Goal: Task Accomplishment & Management: Use online tool/utility

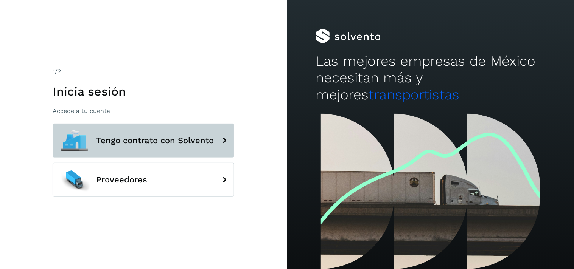
click at [147, 140] on span "Tengo contrato con Solvento" at bounding box center [155, 140] width 118 height 9
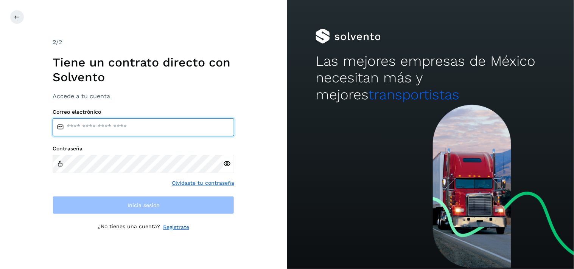
type input "**********"
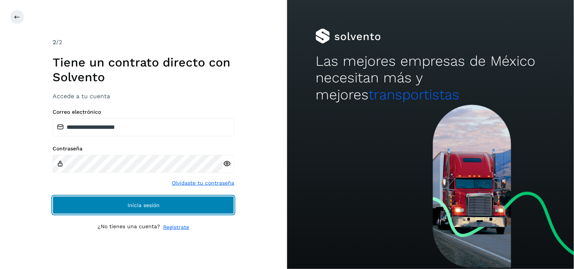
click at [174, 208] on button "Inicia sesión" at bounding box center [144, 205] width 182 height 18
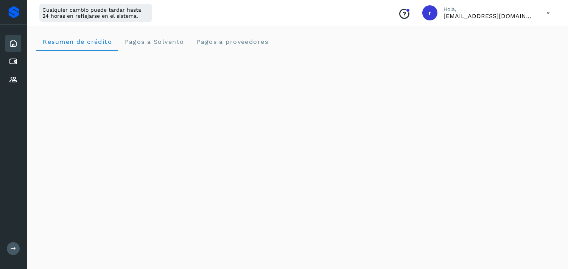
click at [11, 39] on icon at bounding box center [13, 43] width 9 height 9
click at [179, 44] on span "Pagos a Solvento" at bounding box center [154, 41] width 60 height 7
click at [74, 39] on span "Resumen de crédito" at bounding box center [77, 41] width 70 height 7
click at [16, 41] on icon at bounding box center [13, 43] width 9 height 9
click at [228, 45] on proveedores "Pagos a proveedores" at bounding box center [232, 42] width 84 height 18
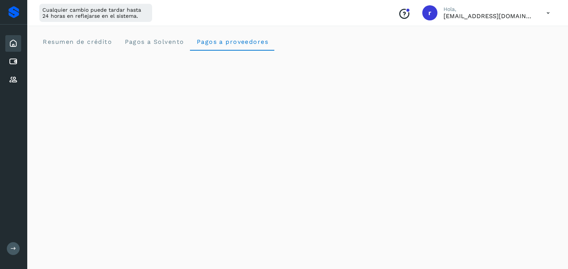
click at [12, 44] on icon at bounding box center [13, 43] width 9 height 9
click at [9, 76] on icon at bounding box center [13, 79] width 9 height 9
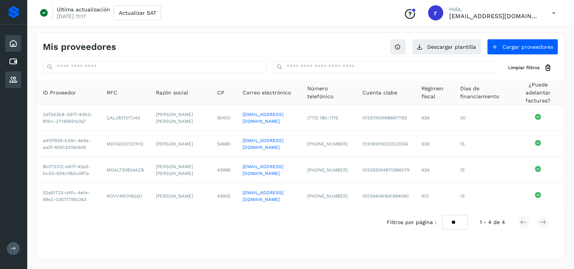
click at [14, 43] on icon at bounding box center [13, 43] width 9 height 9
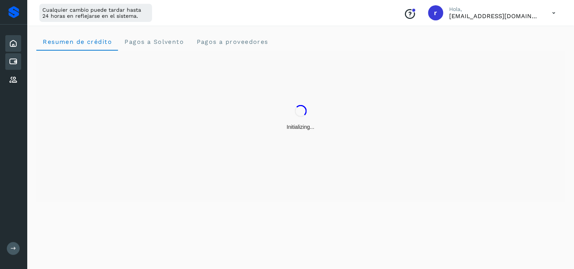
click at [15, 64] on icon at bounding box center [13, 61] width 9 height 9
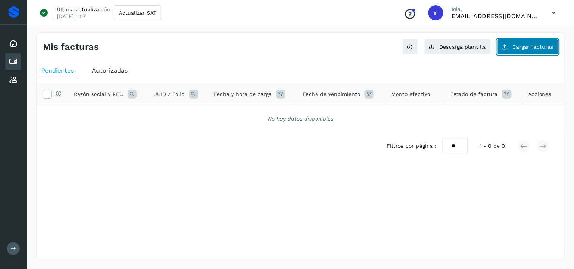
click at [521, 41] on button "Cargar facturas" at bounding box center [527, 47] width 61 height 16
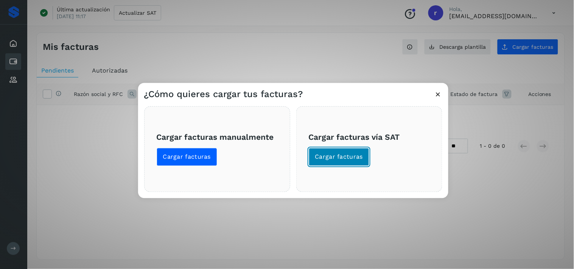
click at [355, 154] on span "Cargar facturas" at bounding box center [339, 157] width 48 height 8
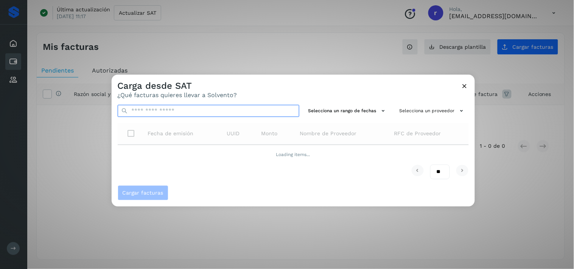
click at [167, 110] on input "text" at bounding box center [209, 111] width 182 height 12
paste input "**********"
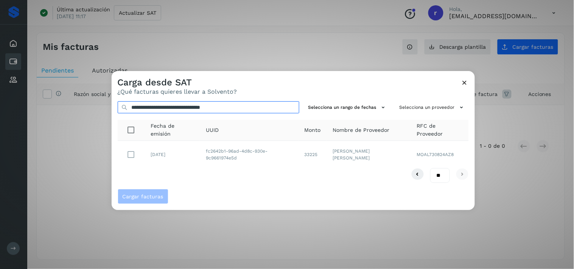
type input "**********"
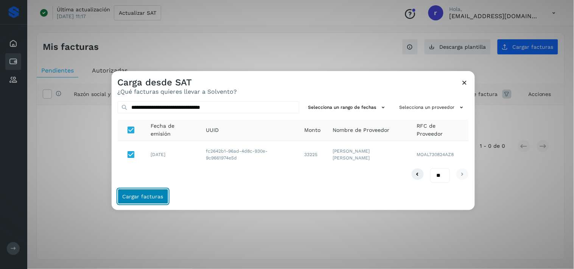
click at [151, 201] on button "Cargar facturas" at bounding box center [143, 196] width 51 height 15
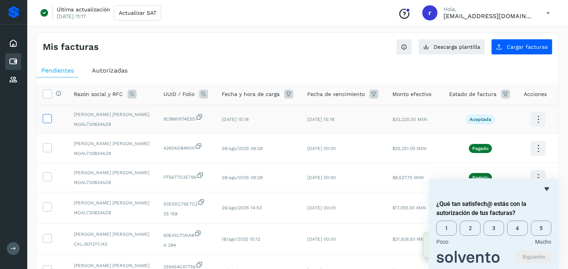
click at [50, 122] on span at bounding box center [47, 120] width 8 height 5
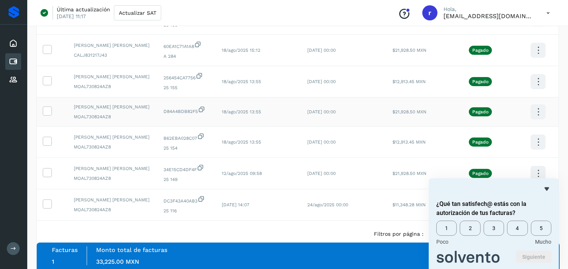
scroll to position [207, 0]
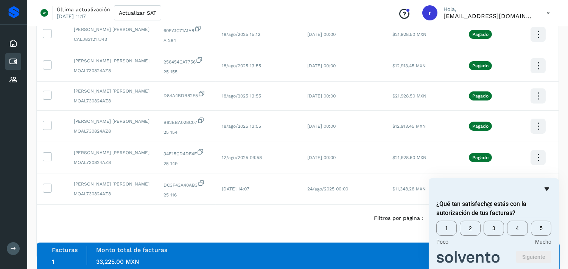
click at [549, 187] on icon "Ocultar encuesta" at bounding box center [546, 189] width 9 height 9
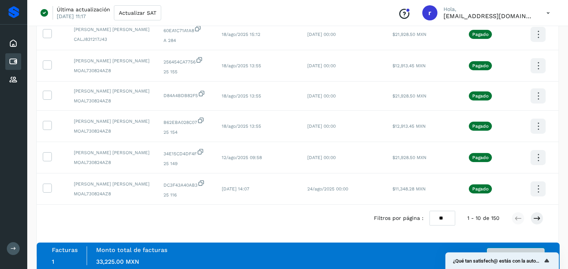
click at [525, 249] on button "Autorizar facturas" at bounding box center [516, 256] width 58 height 15
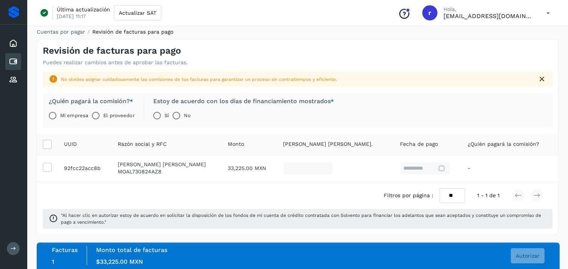
scroll to position [4, 0]
click at [531, 257] on span "Autorizar" at bounding box center [528, 256] width 24 height 5
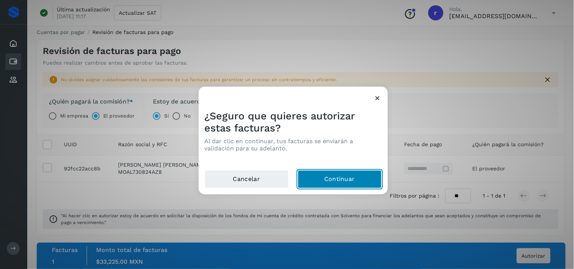
click at [358, 183] on button "Continuar" at bounding box center [340, 180] width 84 height 18
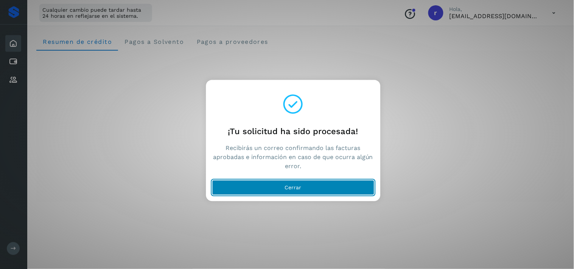
click at [307, 185] on button "Cerrar" at bounding box center [293, 187] width 162 height 15
